Goal: Find specific page/section: Find specific page/section

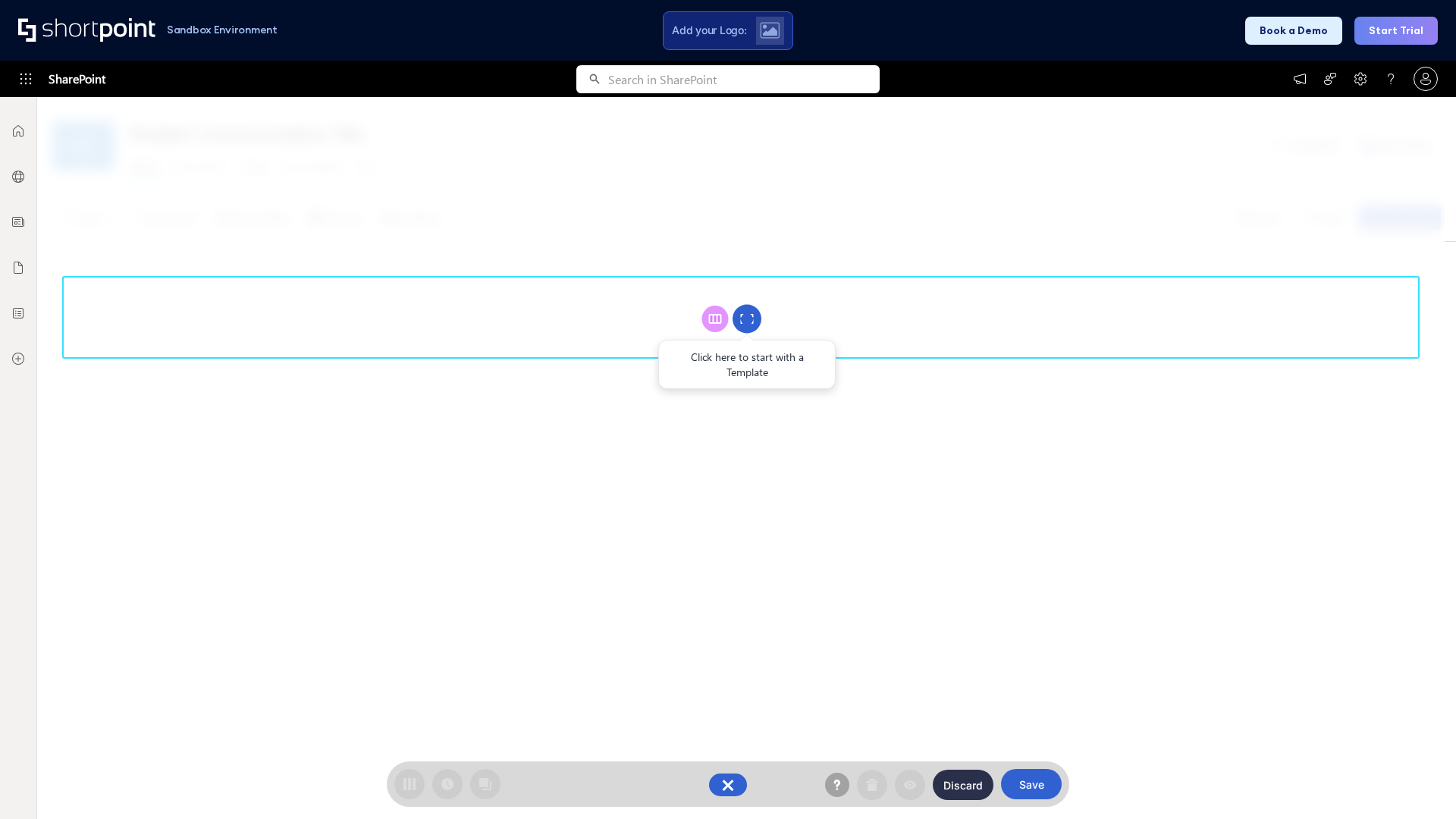
click at [747, 318] on circle at bounding box center [746, 318] width 28 height 28
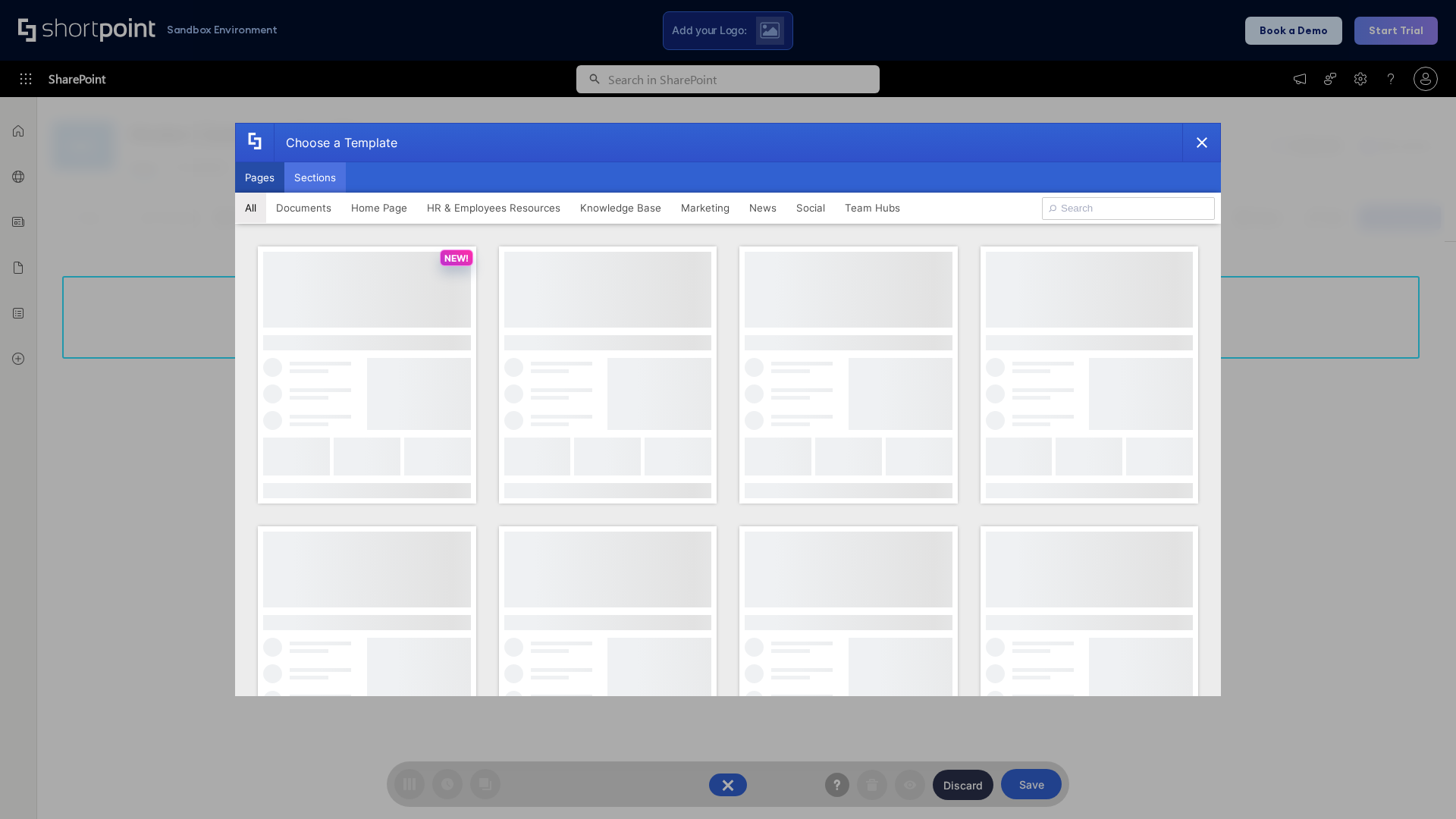
click at [315, 177] on button "Sections" at bounding box center [315, 177] width 62 height 30
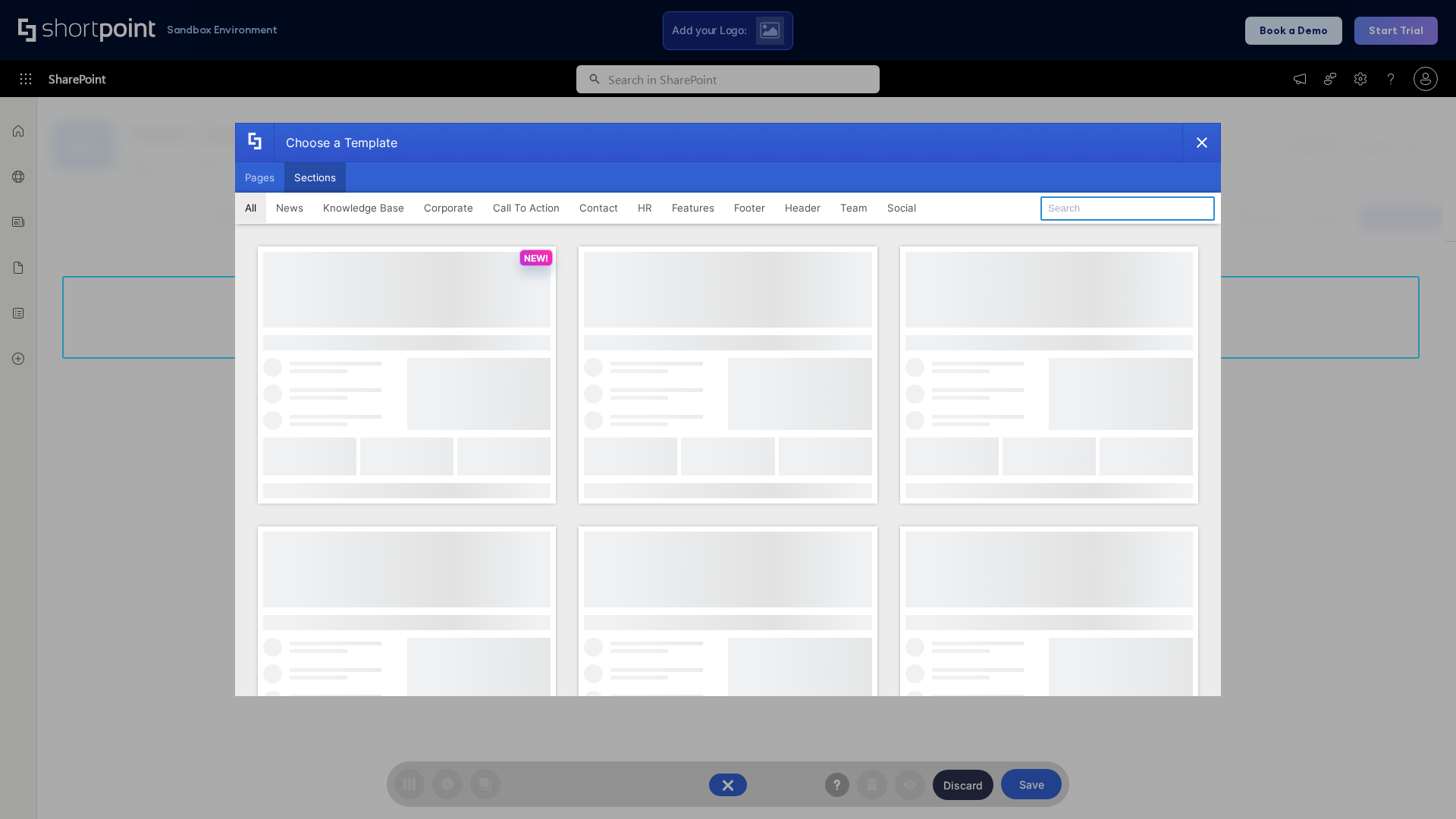
type input "Employee Spotlight 1"
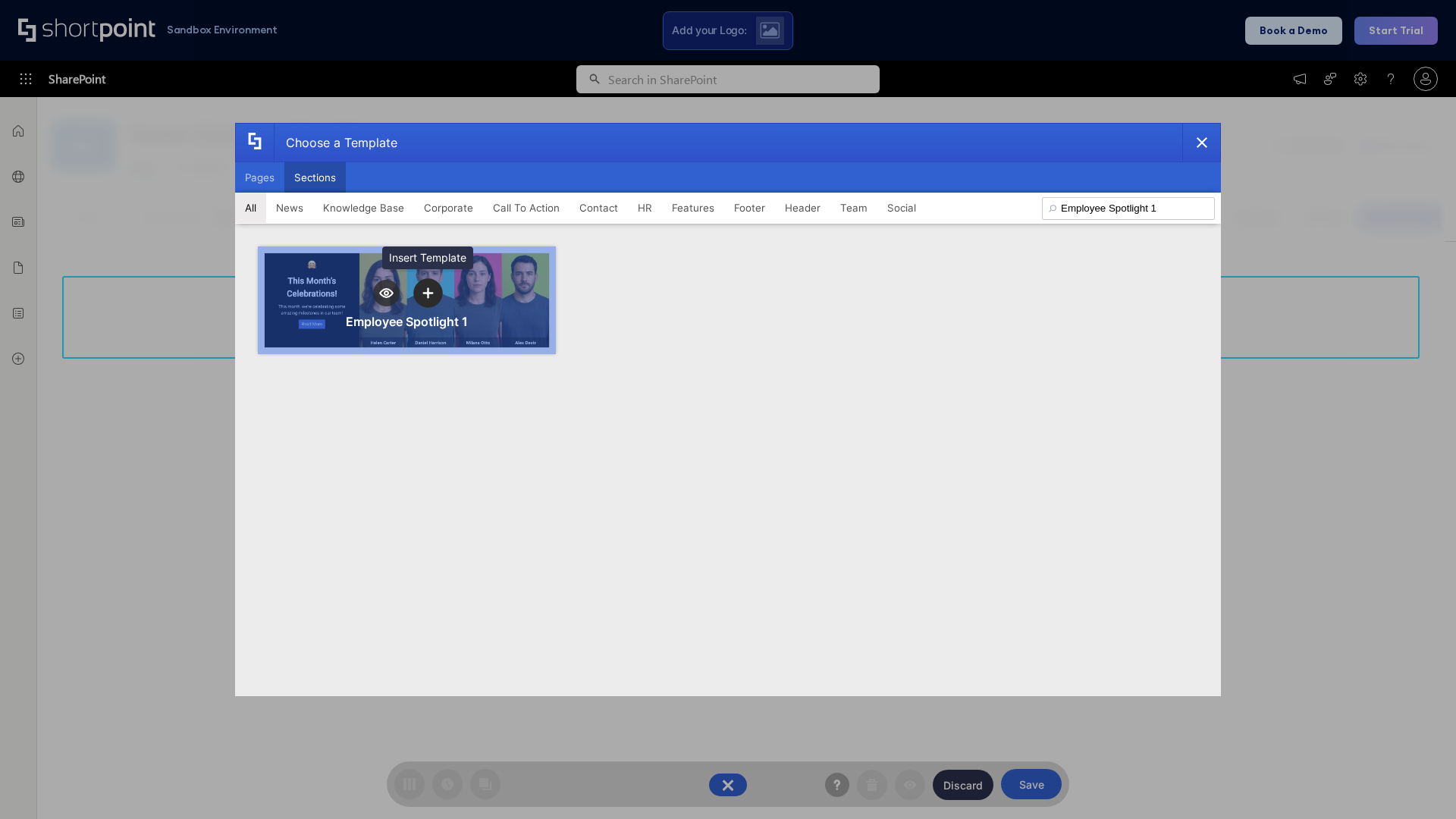
click at [427, 293] on icon "template selector" at bounding box center [427, 292] width 11 height 11
